Goal: Find specific page/section: Find specific page/section

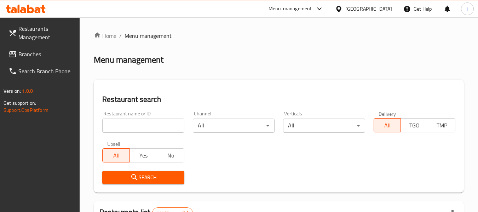
click at [33, 58] on span "Branches" at bounding box center [46, 54] width 56 height 8
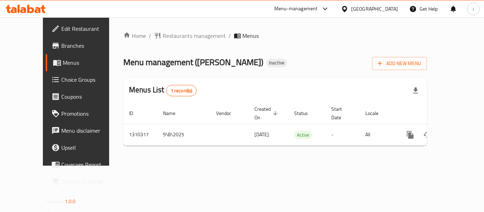
click at [284, 10] on div "Menu-management" at bounding box center [296, 9] width 44 height 8
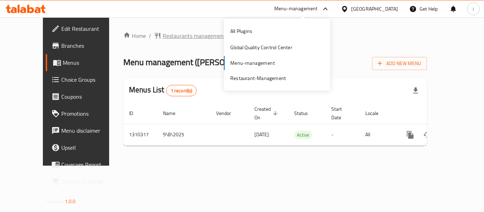
drag, startPoint x: 165, startPoint y: 7, endPoint x: 160, endPoint y: 33, distance: 25.5
click at [165, 13] on div "Menu-management United Arab Emirates Get Help i" at bounding box center [242, 8] width 484 height 17
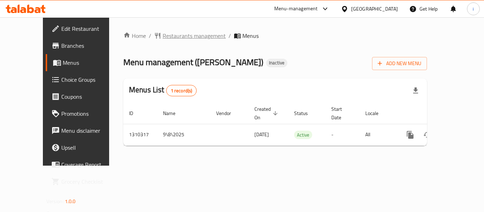
click at [162, 32] on span "Restaurants management" at bounding box center [193, 36] width 63 height 8
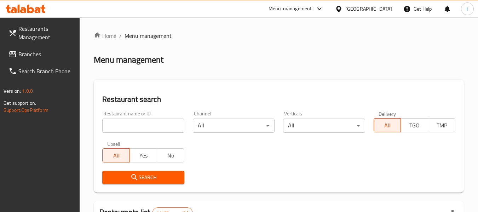
click at [29, 53] on span "Branches" at bounding box center [46, 54] width 56 height 8
